Goal: Information Seeking & Learning: Learn about a topic

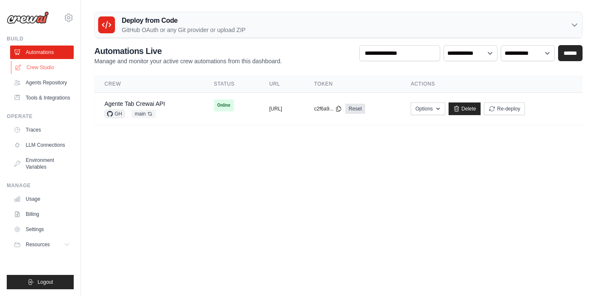
click at [37, 68] on link "Crew Studio" at bounding box center [43, 67] width 64 height 13
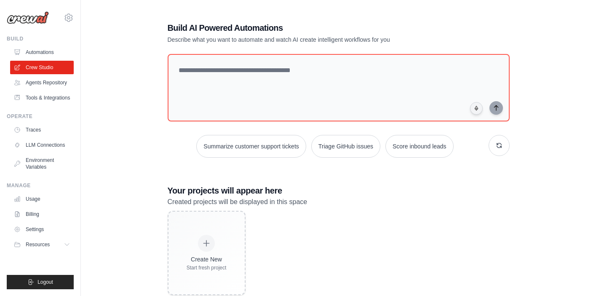
scroll to position [21, 0]
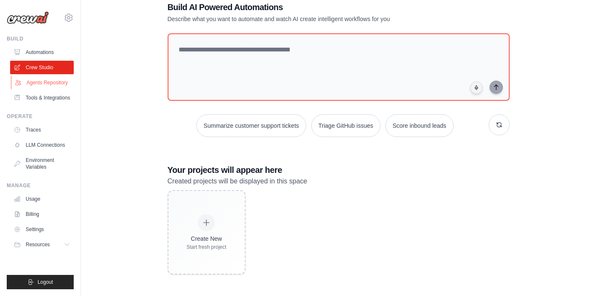
click at [55, 84] on link "Agents Repository" at bounding box center [43, 82] width 64 height 13
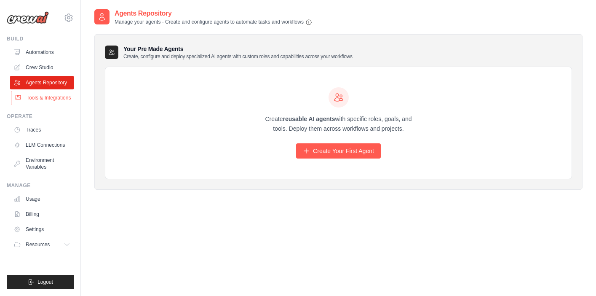
click at [48, 98] on link "Tools & Integrations" at bounding box center [43, 97] width 64 height 13
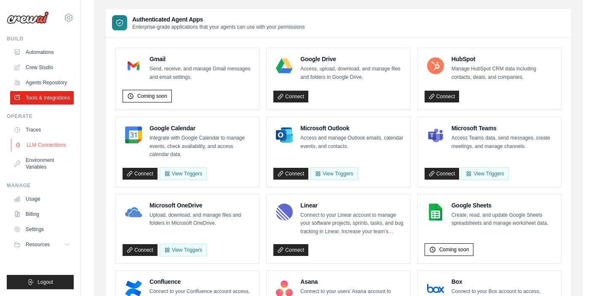
scroll to position [66, 0]
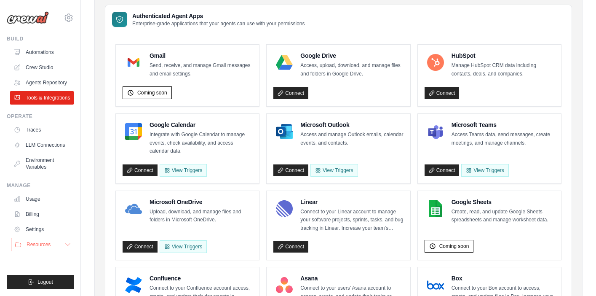
click at [64, 245] on button "Resources" at bounding box center [43, 244] width 64 height 13
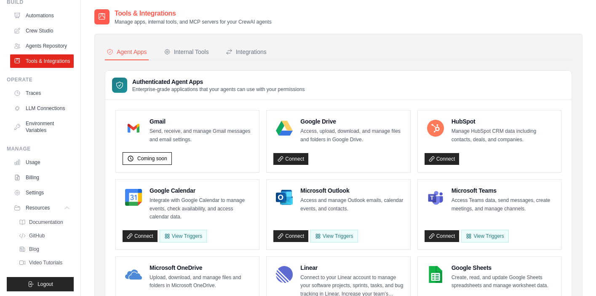
scroll to position [39, 0]
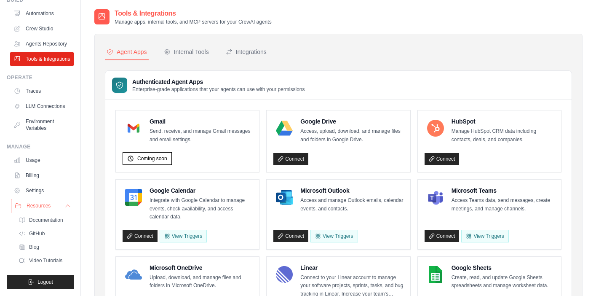
click at [49, 206] on span "Resources" at bounding box center [39, 205] width 24 height 7
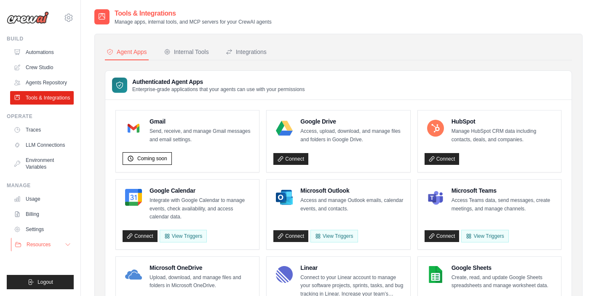
click at [49, 206] on ul "Usage Billing Settings Resources GitHub" at bounding box center [42, 221] width 64 height 59
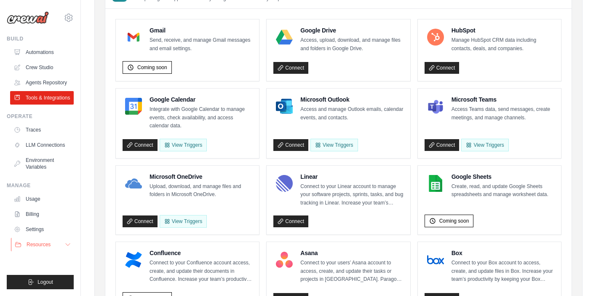
scroll to position [96, 0]
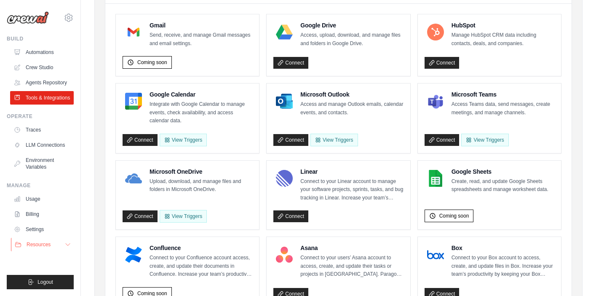
click at [55, 243] on button "Resources" at bounding box center [43, 244] width 64 height 13
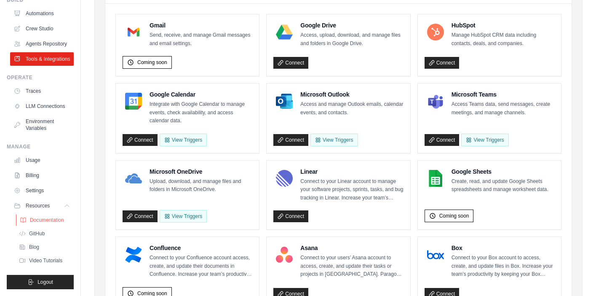
click at [48, 219] on span "Documentation" at bounding box center [47, 220] width 34 height 7
